Goal: Task Accomplishment & Management: Manage account settings

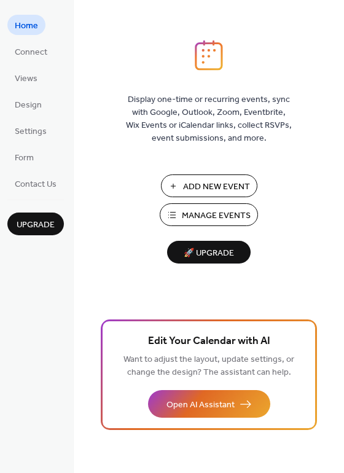
click at [205, 213] on span "Manage Events" at bounding box center [216, 216] width 69 height 13
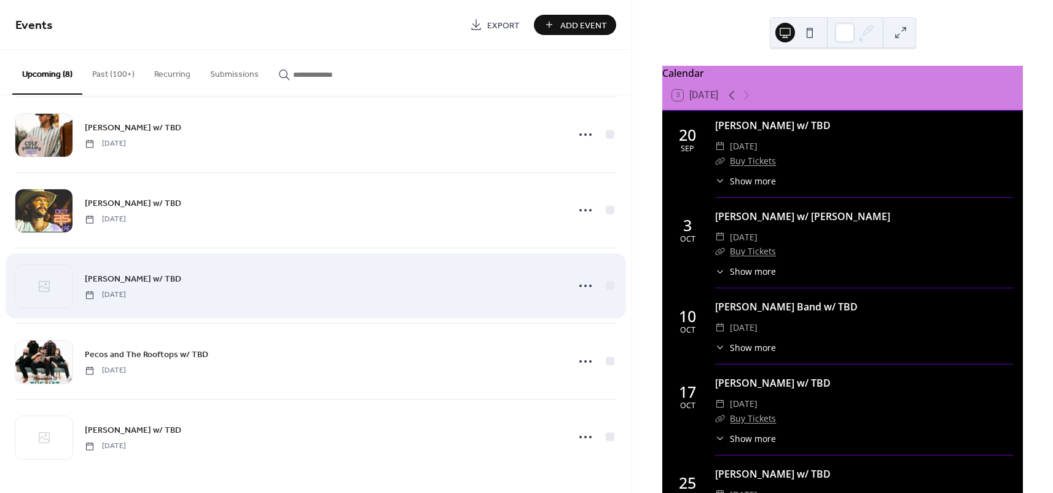
scroll to position [243, 0]
click at [579, 284] on icon at bounding box center [586, 286] width 20 height 20
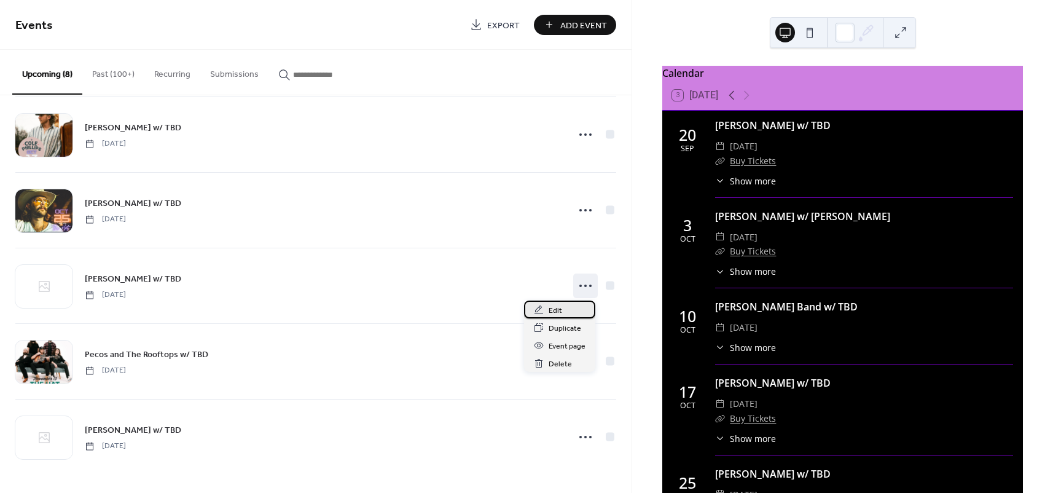
click at [562, 310] on div "Edit" at bounding box center [559, 309] width 71 height 18
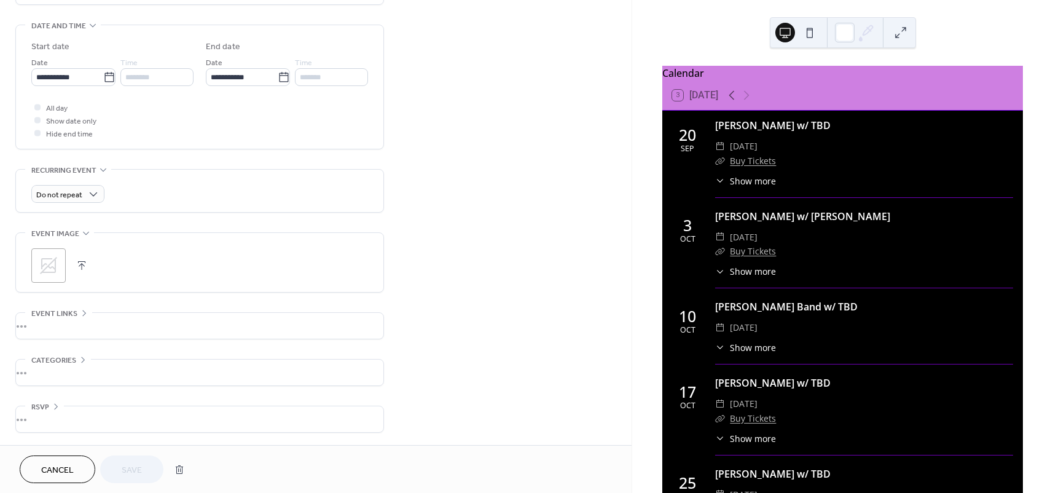
scroll to position [379, 0]
click at [44, 326] on div "•••" at bounding box center [199, 326] width 367 height 26
click at [64, 348] on input "text" at bounding box center [199, 348] width 337 height 18
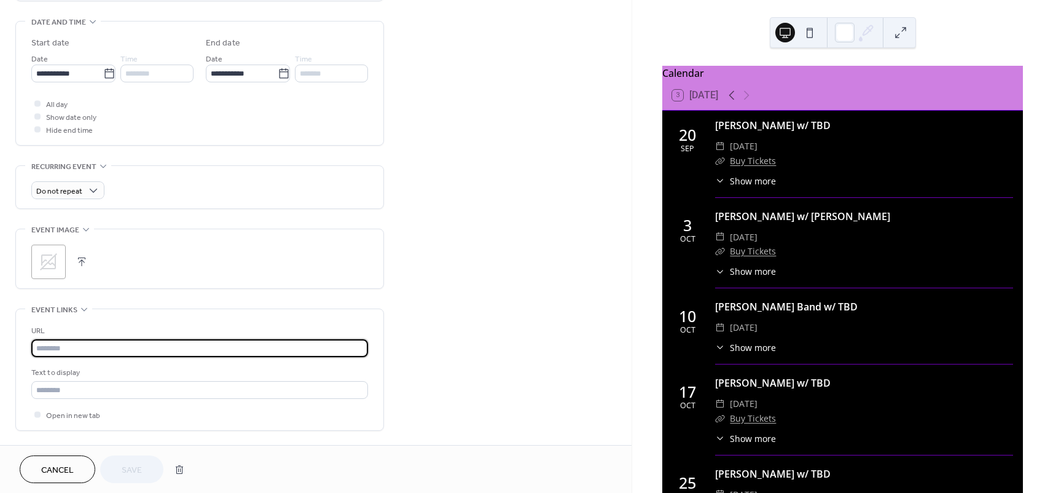
paste input "**********"
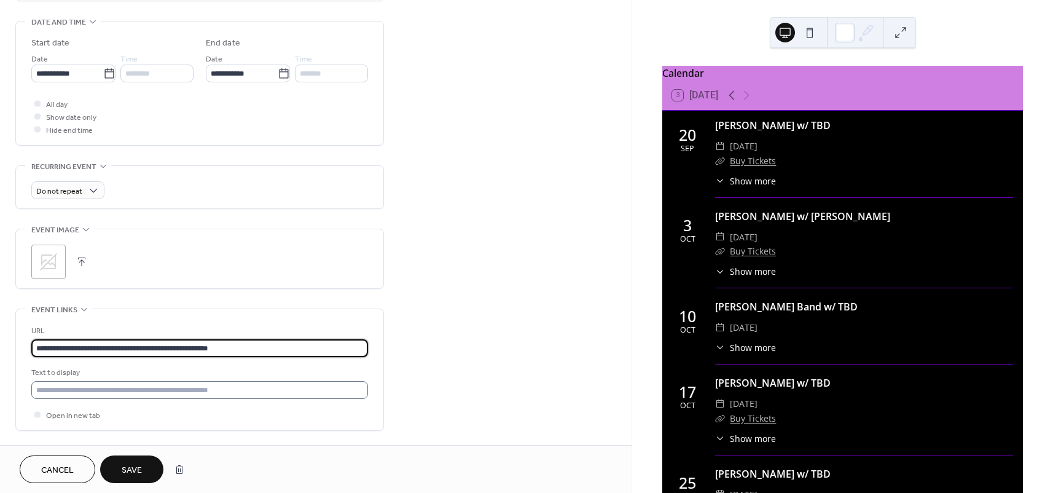
type input "**********"
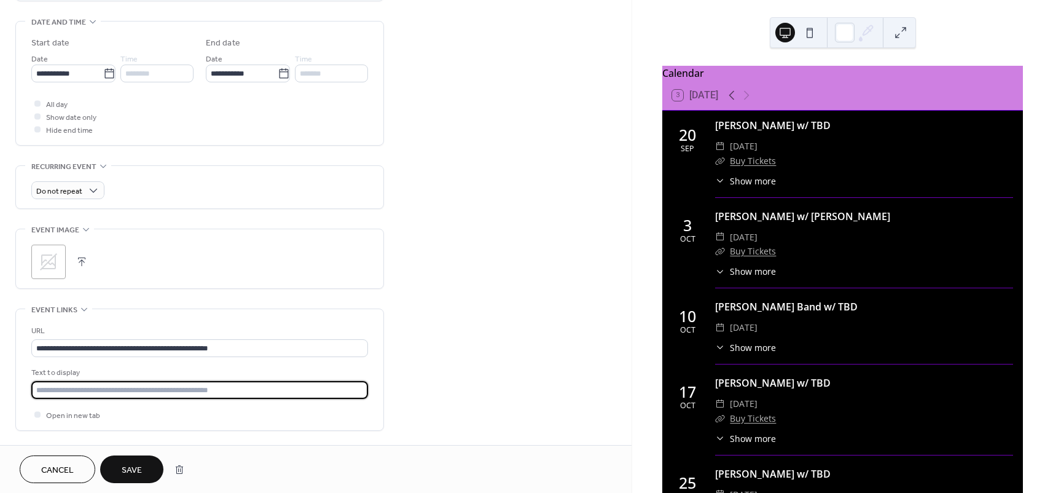
click at [120, 394] on input "text" at bounding box center [199, 390] width 337 height 18
type input "**********"
click at [141, 468] on span "Save" at bounding box center [132, 470] width 20 height 13
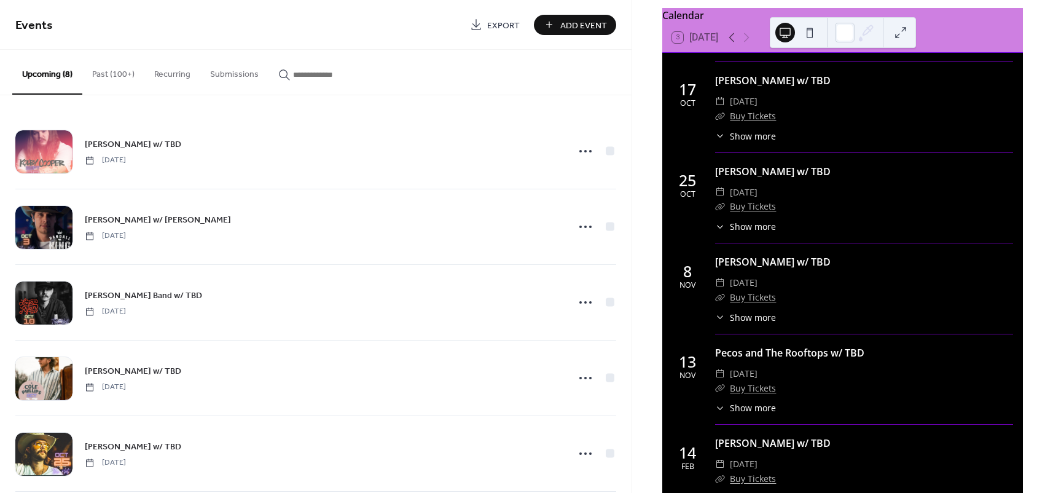
scroll to position [240, 0]
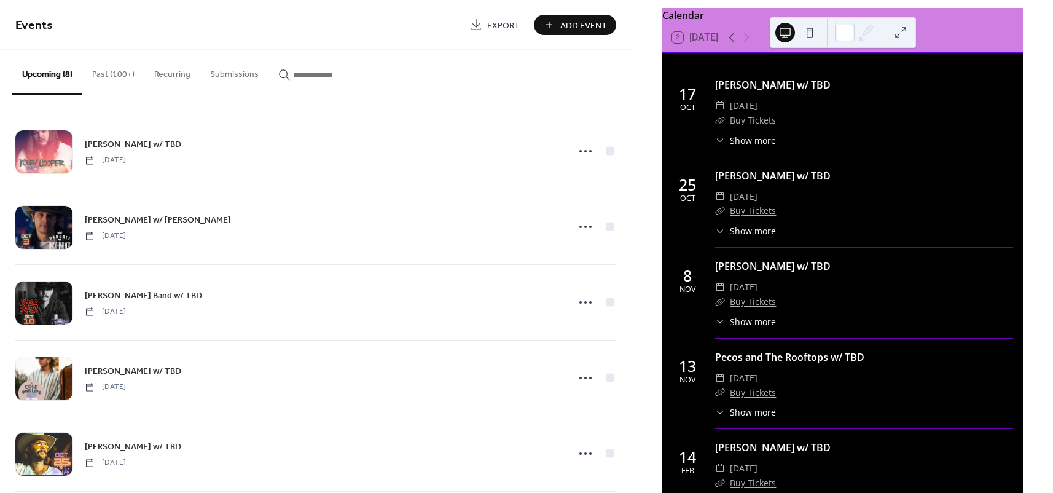
click at [764, 305] on link "Buy Tickets" at bounding box center [753, 302] width 46 height 12
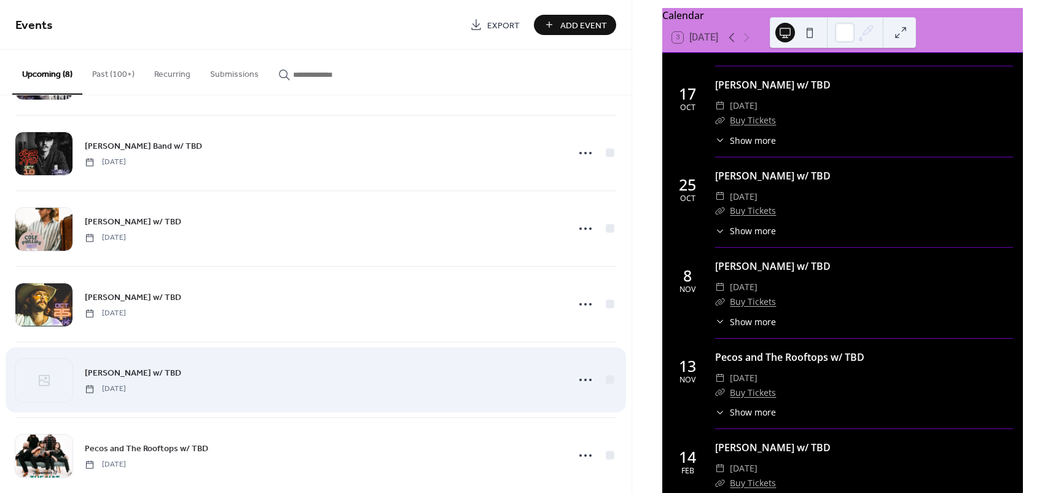
scroll to position [151, 0]
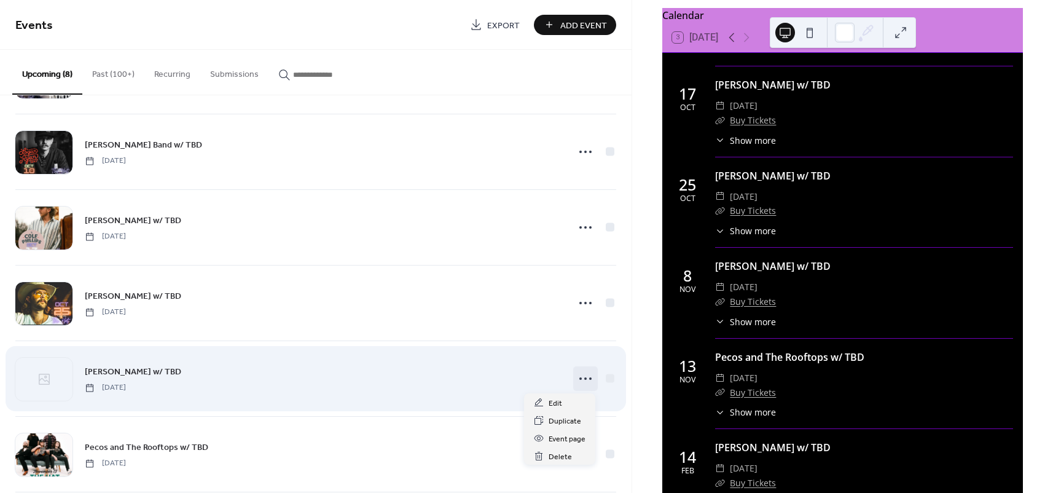
click at [580, 377] on icon at bounding box center [586, 379] width 20 height 20
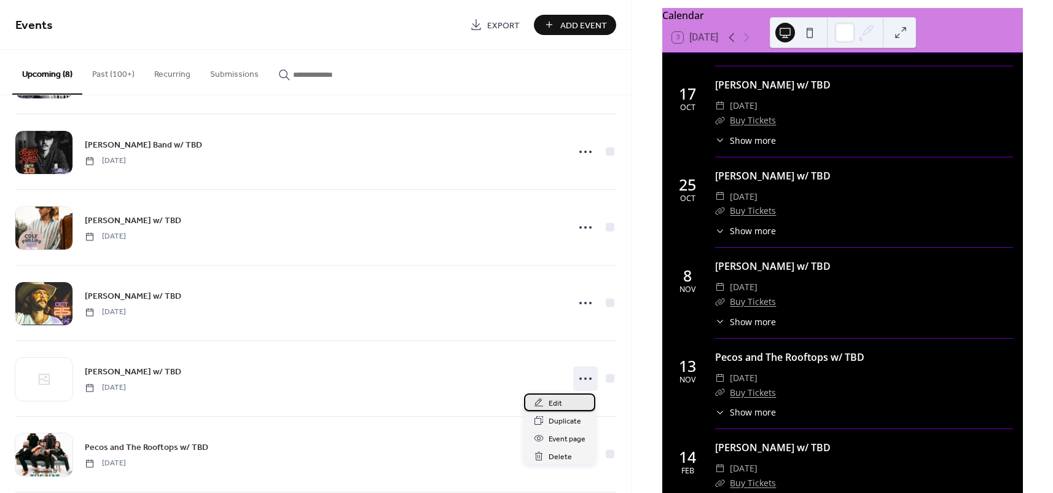
click at [562, 409] on div "Edit" at bounding box center [559, 402] width 71 height 18
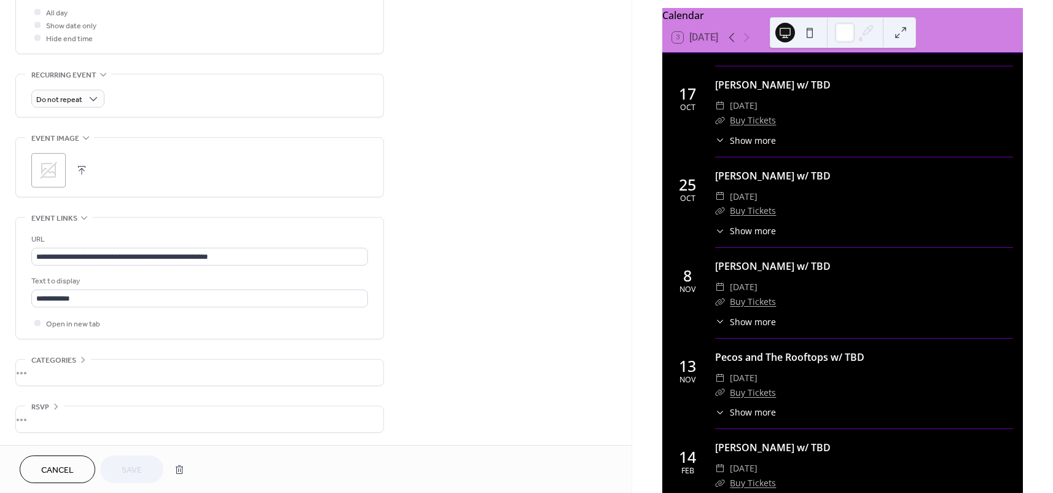
scroll to position [477, 0]
click at [36, 475] on button "Cancel" at bounding box center [58, 469] width 76 height 28
